Goal: Find specific page/section: Find specific page/section

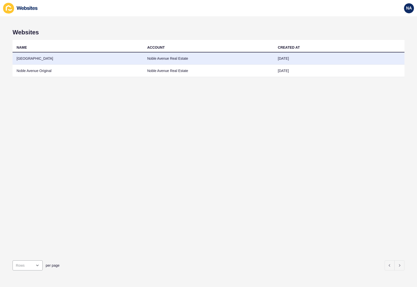
click at [28, 60] on td "[GEOGRAPHIC_DATA]" at bounding box center [78, 58] width 131 height 12
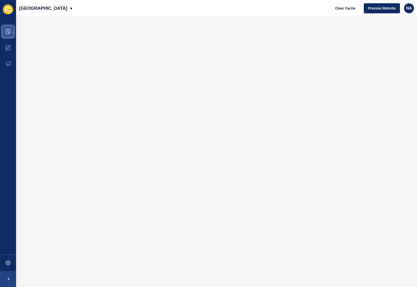
click at [7, 35] on span at bounding box center [8, 32] width 16 height 16
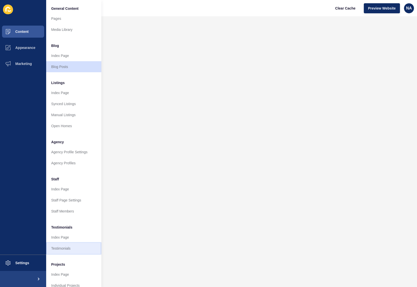
click at [66, 245] on link "Testimonials" at bounding box center [73, 248] width 55 height 11
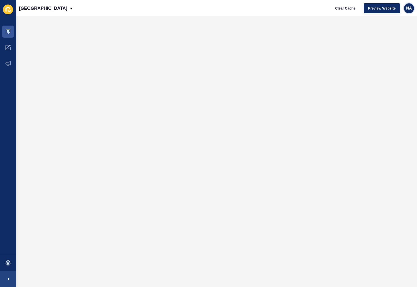
click at [412, 9] on span "NA" at bounding box center [409, 8] width 6 height 5
drag, startPoint x: 409, startPoint y: 16, endPoint x: 405, endPoint y: 23, distance: 7.7
click at [408, 19] on ul "Noble Admin Contact Support Logout" at bounding box center [396, 30] width 35 height 33
click at [398, 29] on link "Contact Support" at bounding box center [396, 30] width 35 height 11
click at [142, 13] on div "[GEOGRAPHIC_DATA] Clear Cache Preview Website NA" at bounding box center [216, 8] width 401 height 16
